Goal: Information Seeking & Learning: Check status

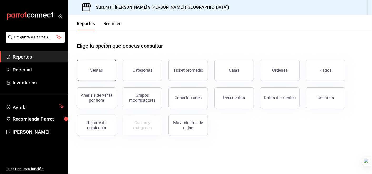
click at [99, 71] on div "Ventas" at bounding box center [96, 70] width 13 height 5
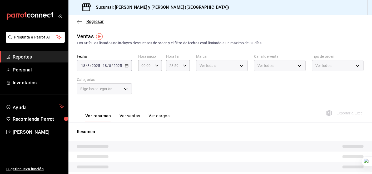
click at [77, 20] on icon "button" at bounding box center [79, 21] width 5 height 5
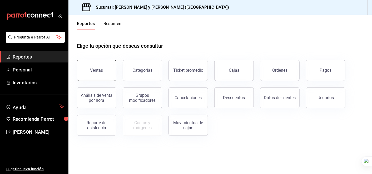
click at [100, 73] on button "Ventas" at bounding box center [96, 70] width 39 height 21
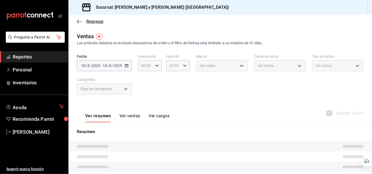
click at [79, 21] on icon "button" at bounding box center [79, 21] width 5 height 0
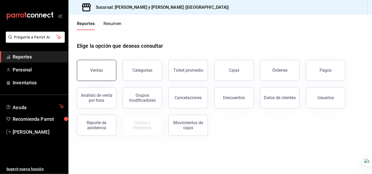
click at [104, 73] on button "Ventas" at bounding box center [96, 70] width 39 height 21
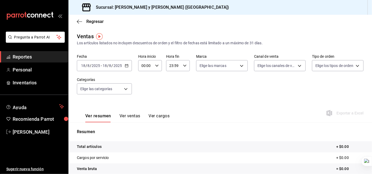
click at [128, 65] on icon "button" at bounding box center [127, 66] width 4 height 4
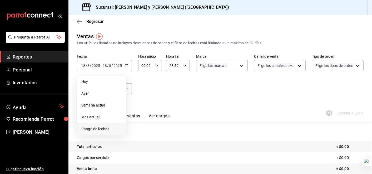
click at [107, 128] on span "Rango de fechas" at bounding box center [101, 129] width 41 height 6
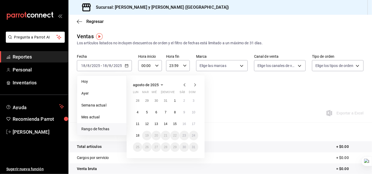
click at [184, 84] on icon "button" at bounding box center [184, 84] width 2 height 3
click at [185, 83] on icon "button" at bounding box center [184, 84] width 2 height 3
click at [193, 101] on abbr "1" at bounding box center [193, 101] width 2 height 4
click at [138, 158] on abbr "30" at bounding box center [137, 158] width 3 height 4
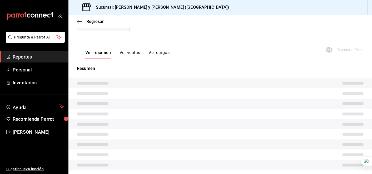
scroll to position [53, 0]
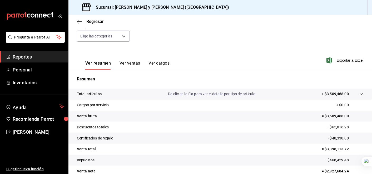
click at [359, 94] on icon at bounding box center [361, 94] width 4 height 4
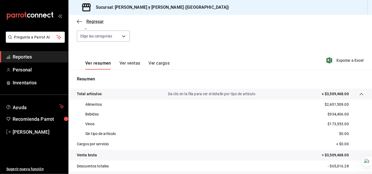
click at [78, 20] on icon "button" at bounding box center [79, 21] width 5 height 5
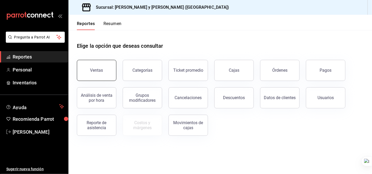
click at [98, 70] on div "Ventas" at bounding box center [96, 70] width 13 height 5
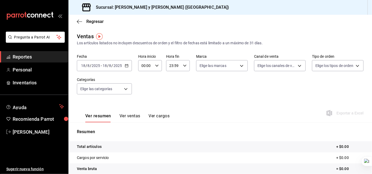
click at [125, 65] on icon "button" at bounding box center [127, 66] width 4 height 4
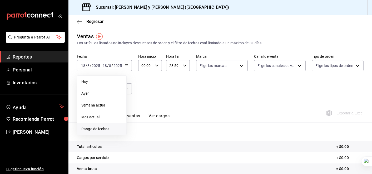
click at [103, 129] on span "Rango de fechas" at bounding box center [101, 129] width 41 height 6
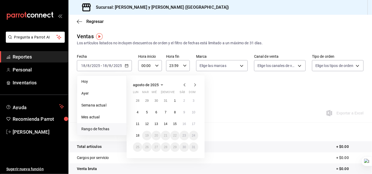
click at [186, 83] on icon "button" at bounding box center [184, 85] width 6 height 6
click at [176, 100] on button "1" at bounding box center [174, 100] width 9 height 9
click at [185, 84] on icon "button" at bounding box center [184, 84] width 2 height 3
click at [246, 80] on div "Fecha 2025-08-18 18 / 8 / 2025 - 2025-08-18 18 / 8 / 2025 Hoy Ayer Semana actua…" at bounding box center [220, 77] width 286 height 46
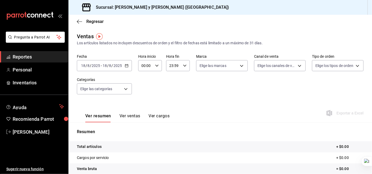
click at [128, 64] on div "2025-08-18 18 / 8 / 2025 - 2025-08-18 18 / 8 / 2025" at bounding box center [104, 65] width 55 height 11
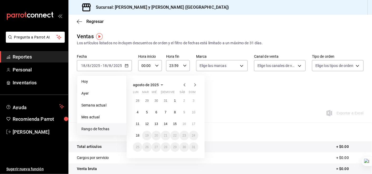
click at [183, 84] on icon "button" at bounding box center [184, 85] width 6 height 6
click at [146, 100] on abbr "1" at bounding box center [147, 101] width 2 height 4
click at [166, 146] on abbr "31" at bounding box center [165, 147] width 3 height 4
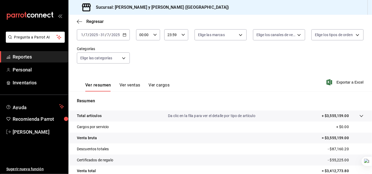
scroll to position [32, 0]
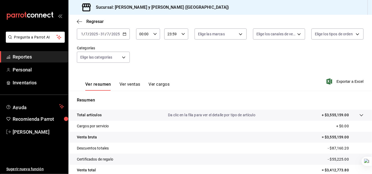
click at [359, 114] on icon at bounding box center [361, 115] width 4 height 4
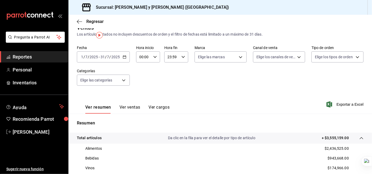
scroll to position [1, 0]
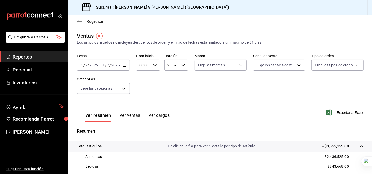
click at [77, 19] on icon "button" at bounding box center [79, 21] width 5 height 5
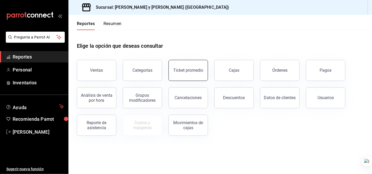
click at [192, 70] on div "Ticket promedio" at bounding box center [188, 70] width 30 height 5
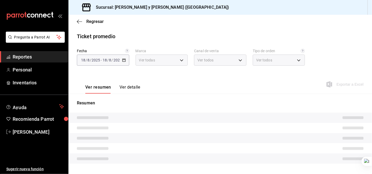
type input "5c4b5436-b9cd-4a1a-b4e8-85329c7394cf"
type input "PARROT,UBER_EATS,RAPPI,DIDI_FOOD,ONLINE"
type input "ba680d0a-1f34-4b04-824e-6ad3acaf04f7,2b77cb70-5460-4e10-9e7c-e3f2a48e8b4b,02b75…"
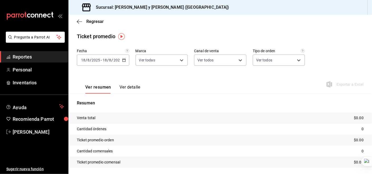
click at [124, 60] on icon "button" at bounding box center [124, 60] width 4 height 4
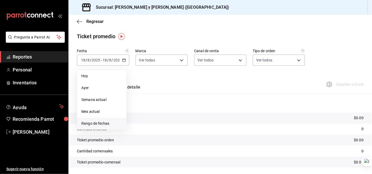
click at [110, 121] on span "Rango de fechas" at bounding box center [101, 123] width 41 height 6
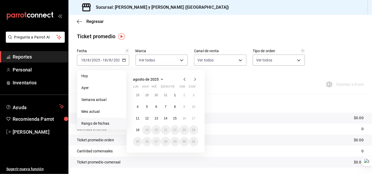
click at [184, 78] on icon "button" at bounding box center [184, 79] width 6 height 6
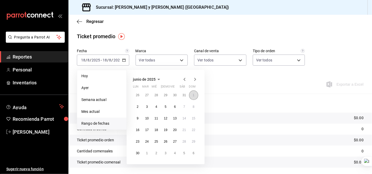
click at [194, 94] on abbr "1" at bounding box center [193, 95] width 2 height 4
click at [137, 152] on abbr "30" at bounding box center [137, 153] width 3 height 4
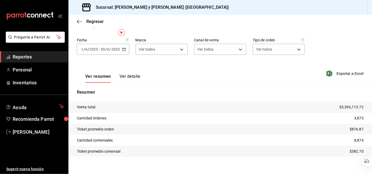
scroll to position [17, 0]
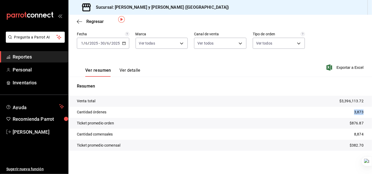
drag, startPoint x: 348, startPoint y: 112, endPoint x: 360, endPoint y: 112, distance: 12.1
click at [360, 112] on tr "Cantidad órdenes 3,873" at bounding box center [219, 111] width 303 height 11
drag, startPoint x: 360, startPoint y: 112, endPoint x: 324, endPoint y: 100, distance: 37.0
click at [324, 100] on tr "Venta total $3,396,113.72" at bounding box center [219, 100] width 303 height 11
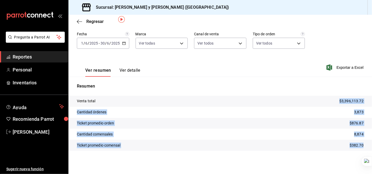
drag, startPoint x: 335, startPoint y: 98, endPoint x: 360, endPoint y: 144, distance: 51.8
click at [360, 144] on tbody "Venta total $3,396,113.72 Cantidad órdenes 3,873 Ticket promedio orden $876.87 …" at bounding box center [219, 122] width 303 height 55
drag, startPoint x: 360, startPoint y: 144, endPoint x: 347, endPoint y: 97, distance: 48.8
copy tbody "$3,396,113.72 Cantidad órdenes 3,873 Ticket promedio orden $876.87 Cantidad com…"
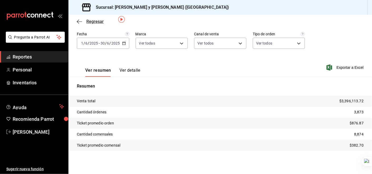
click at [80, 20] on icon "button" at bounding box center [79, 21] width 5 height 5
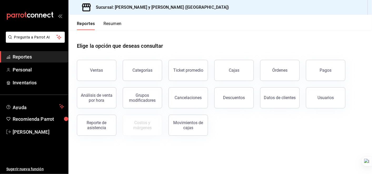
drag, startPoint x: 371, startPoint y: 79, endPoint x: 371, endPoint y: 106, distance: 27.1
click at [371, 106] on html "Pregunta a Parrot AI Reportes Personal Inventarios Ayuda Recomienda Parrot MANU…" at bounding box center [186, 87] width 372 height 174
click at [123, 42] on div "Elige la opción que deseas consultar" at bounding box center [220, 41] width 286 height 23
click at [123, 43] on h1 "Elige la opción que deseas consultar" at bounding box center [120, 46] width 86 height 8
click at [341, 27] on header "Reportes Resumen" at bounding box center [219, 22] width 303 height 15
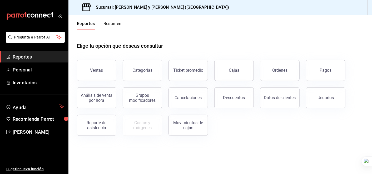
drag, startPoint x: 369, startPoint y: 42, endPoint x: 372, endPoint y: 93, distance: 50.6
click at [371, 93] on html "Pregunta a Parrot AI Reportes Personal Inventarios Ayuda Recomienda Parrot [PER…" at bounding box center [186, 87] width 372 height 174
drag, startPoint x: 372, startPoint y: 93, endPoint x: 327, endPoint y: 22, distance: 83.4
click at [326, 23] on header "Reportes Resumen" at bounding box center [219, 22] width 303 height 15
click at [190, 72] on div "Ticket promedio" at bounding box center [188, 70] width 30 height 5
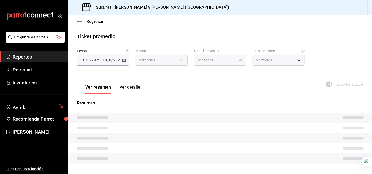
type input "5c4b5436-b9cd-4a1a-b4e8-85329c7394cf"
type input "PARROT,UBER_EATS,RAPPI,DIDI_FOOD,ONLINE"
type input "ba680d0a-1f34-4b04-824e-6ad3acaf04f7,2b77cb70-5460-4e10-9e7c-e3f2a48e8b4b,02b75…"
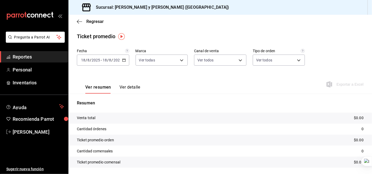
click at [123, 60] on icon "button" at bounding box center [124, 60] width 4 height 4
click at [124, 60] on icon "button" at bounding box center [124, 60] width 4 height 4
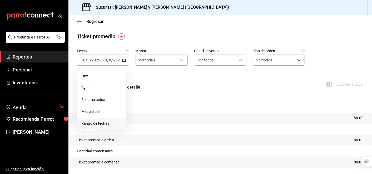
click at [103, 123] on span "Rango de fechas" at bounding box center [101, 123] width 41 height 6
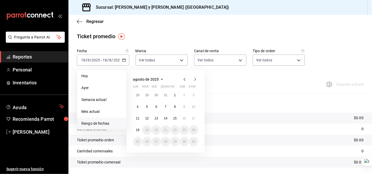
click at [184, 78] on icon "button" at bounding box center [184, 79] width 6 height 6
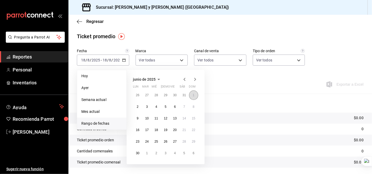
click at [193, 94] on abbr "1" at bounding box center [193, 95] width 2 height 4
click at [138, 151] on abbr "30" at bounding box center [137, 153] width 3 height 4
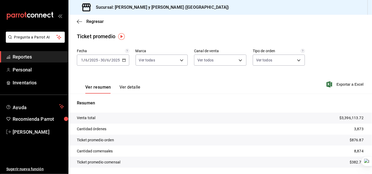
scroll to position [17, 0]
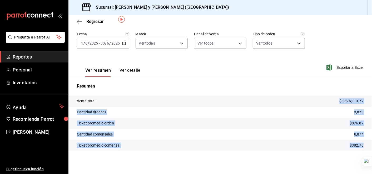
drag, startPoint x: 335, startPoint y: 100, endPoint x: 363, endPoint y: 144, distance: 52.3
click at [363, 144] on tbody "Venta total $3,396,113.72 Cantidad órdenes 3,873 Ticket promedio orden $876.87 …" at bounding box center [219, 122] width 303 height 55
drag, startPoint x: 363, startPoint y: 144, endPoint x: 339, endPoint y: 100, distance: 49.9
copy tbody "$3,396,113.72 Cantidad órdenes 3,873 Ticket promedio orden $876.87 Cantidad com…"
click at [123, 42] on icon "button" at bounding box center [124, 43] width 4 height 4
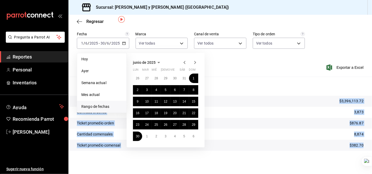
click at [195, 60] on icon "button" at bounding box center [195, 62] width 6 height 6
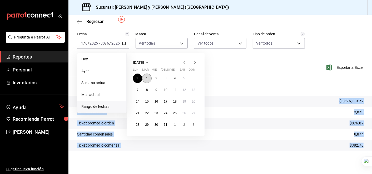
click at [146, 79] on abbr "1" at bounding box center [147, 78] width 2 height 4
click at [165, 125] on abbr "31" at bounding box center [165, 125] width 3 height 4
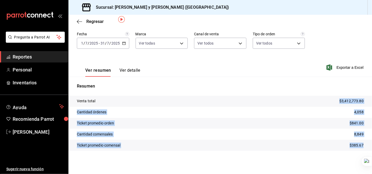
drag, startPoint x: 335, startPoint y: 101, endPoint x: 358, endPoint y: 143, distance: 47.6
click at [358, 143] on tbody "Venta total $3,412,773.80 Cantidad órdenes 4,058 Ticket promedio orden $841.00 …" at bounding box center [219, 122] width 303 height 55
drag, startPoint x: 358, startPoint y: 143, endPoint x: 345, endPoint y: 101, distance: 43.8
copy tbody "$3,412,773.80 Cantidad órdenes 4,058 Ticket promedio orden $841.00 Cantidad com…"
click at [274, 115] on tr "Cantidad órdenes 4,058" at bounding box center [219, 111] width 303 height 11
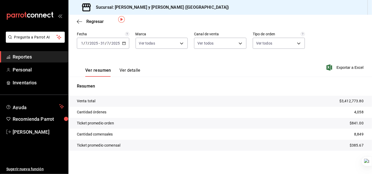
click at [304, 84] on p "Resumen" at bounding box center [220, 86] width 286 height 6
drag, startPoint x: 333, startPoint y: 101, endPoint x: 359, endPoint y: 99, distance: 26.1
click at [359, 99] on tr "Venta total $3,412,773.80" at bounding box center [219, 100] width 303 height 11
drag, startPoint x: 359, startPoint y: 99, endPoint x: 352, endPoint y: 101, distance: 7.3
copy p "$3,412,773.80"
